Goal: Transaction & Acquisition: Subscribe to service/newsletter

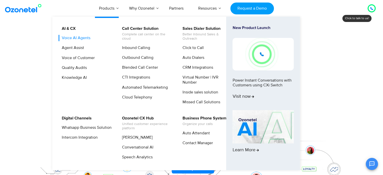
click at [82, 39] on link "Voice AI Agents" at bounding box center [74, 38] width 33 height 6
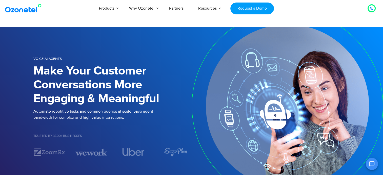
click at [39, 91] on h1 "Make Your Customer Conversations More Engaging & Meaningful" at bounding box center [112, 85] width 158 height 42
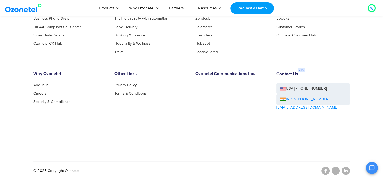
scroll to position [1096, 0]
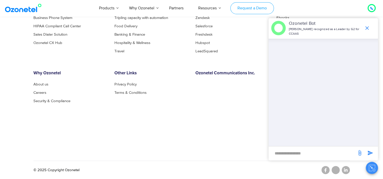
click at [249, 11] on link "Request a Demo" at bounding box center [251, 8] width 43 height 12
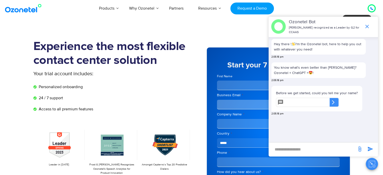
click at [294, 98] on input "text" at bounding box center [308, 102] width 44 height 9
type input "**********"
click at [339, 102] on div "​" at bounding box center [334, 102] width 9 height 9
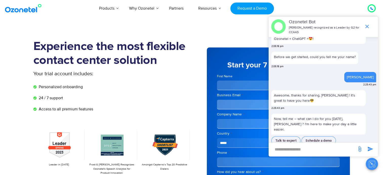
scroll to position [42, 0]
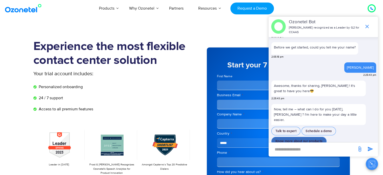
click at [314, 137] on button "Know more about our products" at bounding box center [298, 141] width 55 height 9
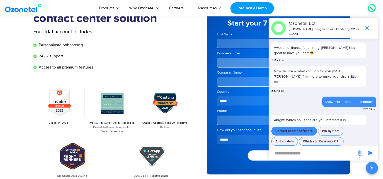
click at [304, 127] on button "Contact center software" at bounding box center [294, 131] width 46 height 9
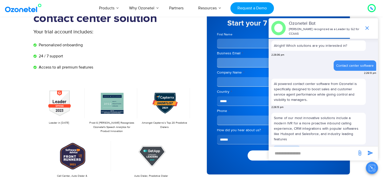
scroll to position [154, 0]
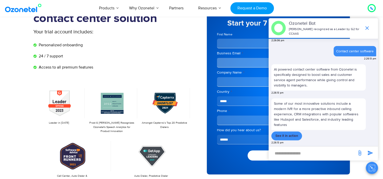
click at [289, 136] on button "See it in action" at bounding box center [286, 136] width 31 height 9
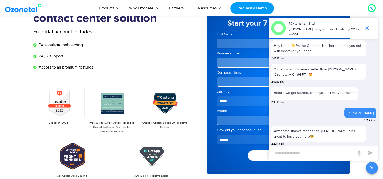
scroll to position [263, 0]
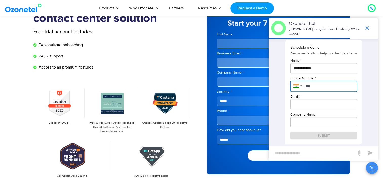
click at [323, 84] on input "***" at bounding box center [323, 86] width 67 height 11
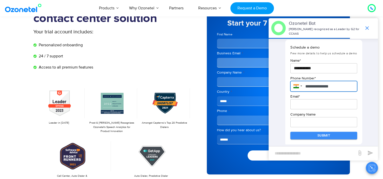
type input "**********"
click at [312, 104] on input "email" at bounding box center [323, 104] width 67 height 10
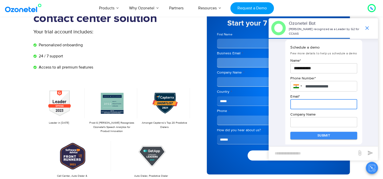
type input "**********"
click at [325, 136] on button "Submit" at bounding box center [323, 136] width 67 height 8
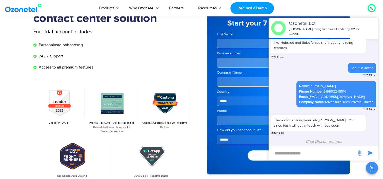
scroll to position [226, 0]
click at [373, 9] on div at bounding box center [372, 8] width 6 height 6
click at [320, 11] on div "Products AI & CX Voice AI Agents Agent Assist Voice of Customer Quality Audits …" at bounding box center [222, 8] width 313 height 17
click at [287, 13] on div "Products AI & CX Voice AI Agents Agent Assist Voice of Customer Quality Audits …" at bounding box center [222, 8] width 313 height 17
click at [369, 167] on icon "Close chat" at bounding box center [372, 168] width 6 height 6
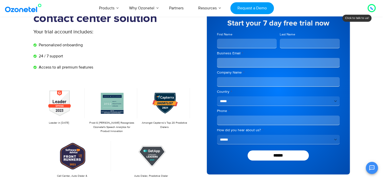
click at [371, 10] on div at bounding box center [371, 8] width 3 height 6
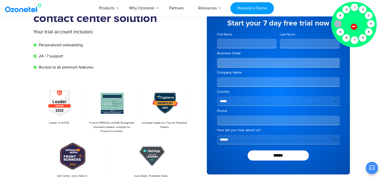
click at [338, 24] on icon at bounding box center [338, 24] width 4 height 4
click at [311, 8] on div "Products AI & CX Voice AI Agents Agent Assist Voice of Customer Quality Audits …" at bounding box center [222, 8] width 313 height 17
click at [372, 6] on div at bounding box center [354, 25] width 46 height 46
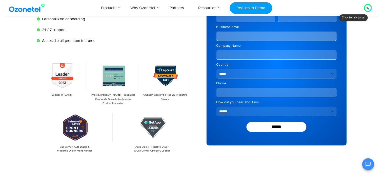
scroll to position [0, 0]
